Goal: Task Accomplishment & Management: Manage account settings

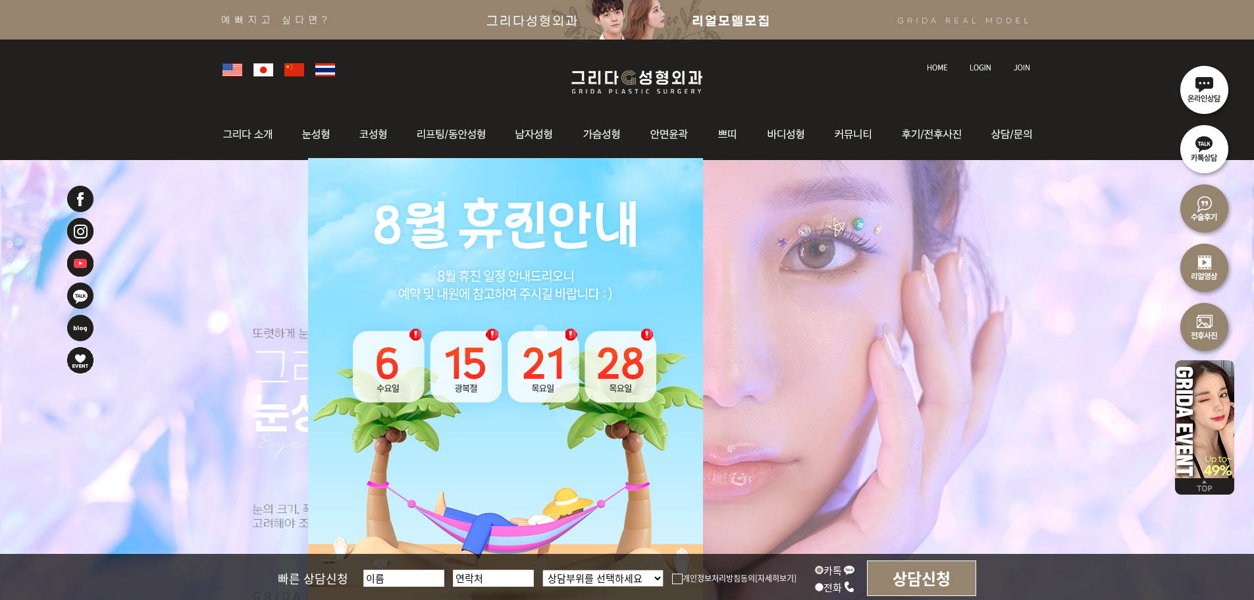
click at [986, 66] on img at bounding box center [981, 67] width 22 height 7
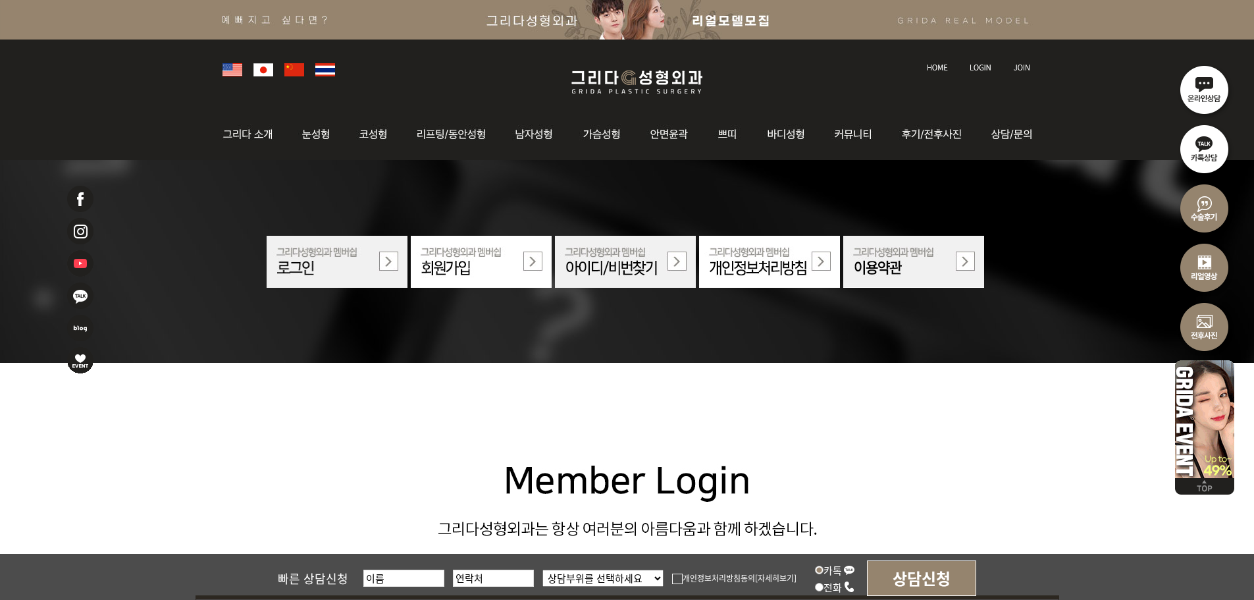
scroll to position [329, 0]
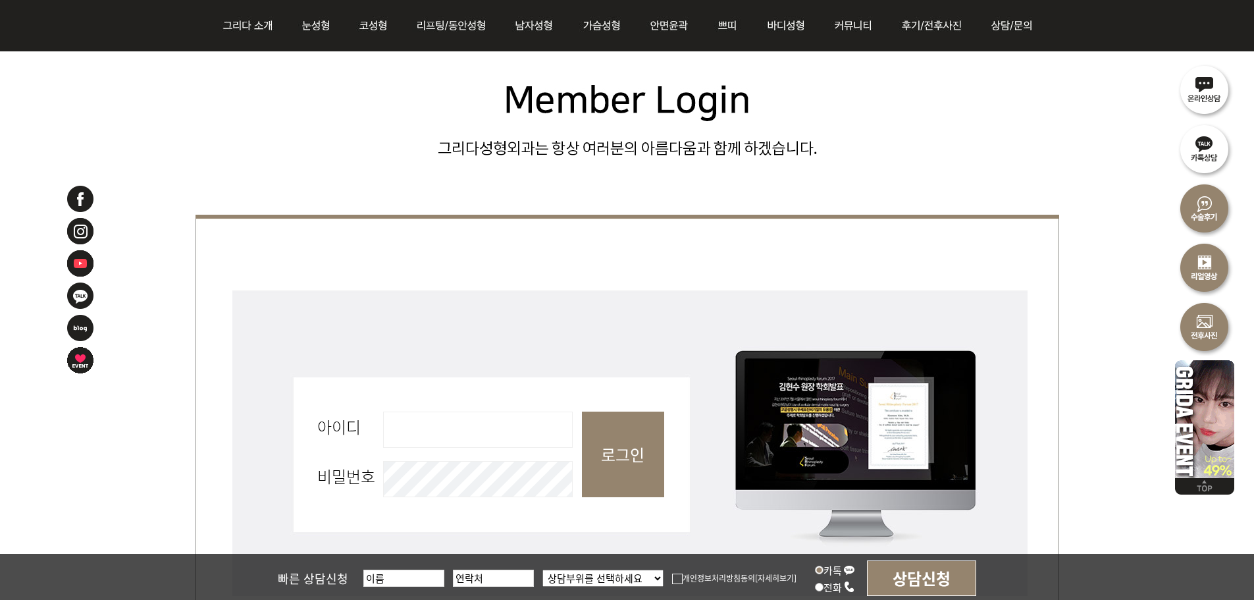
click at [492, 438] on input "아이디 필수" at bounding box center [478, 429] width 190 height 36
type input "admin"
click at [611, 465] on input "로그인" at bounding box center [623, 454] width 82 height 86
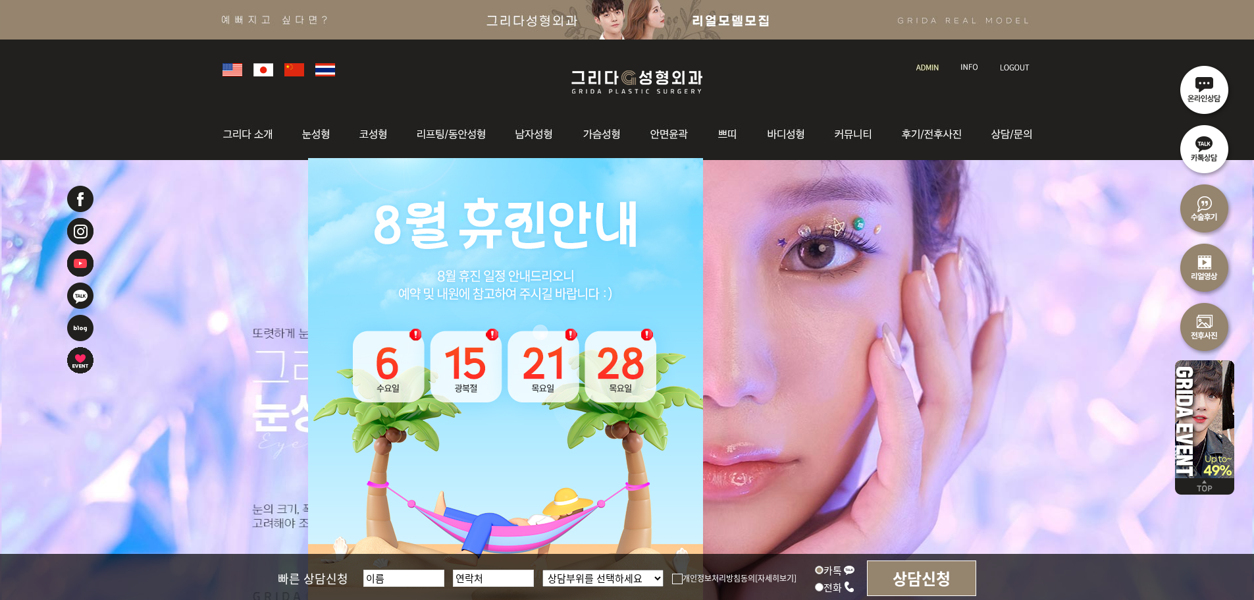
click at [931, 56] on link at bounding box center [929, 55] width 38 height 18
